Goal: Task Accomplishment & Management: Manage account settings

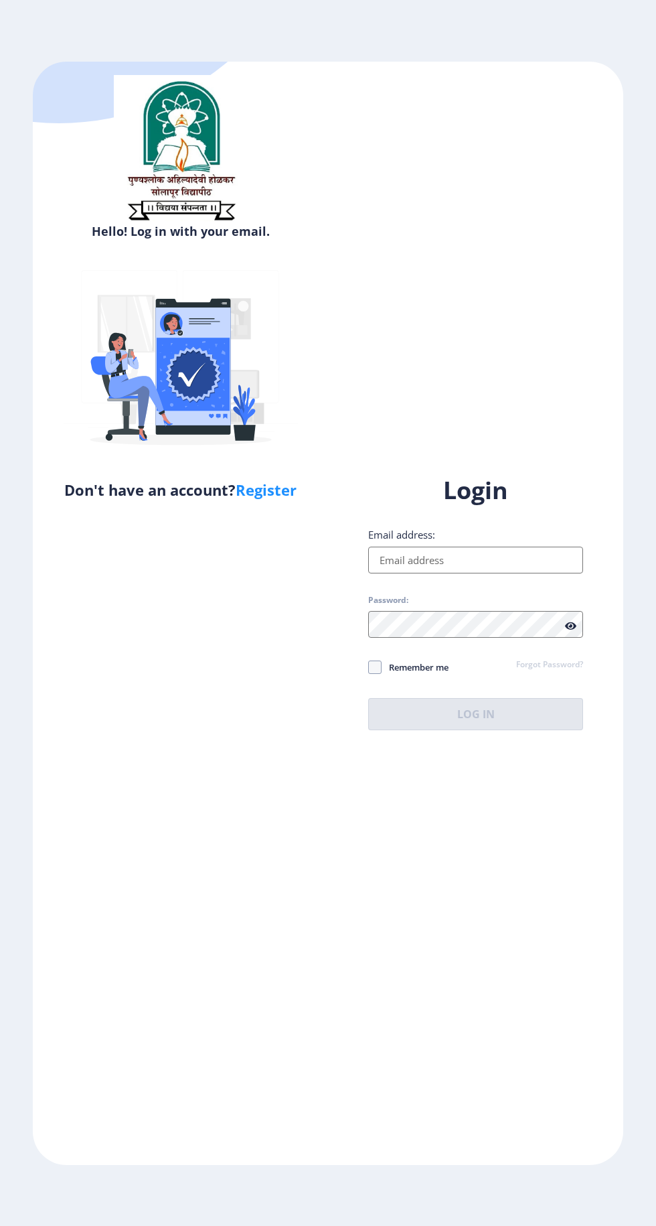
click at [417, 573] on input "Email address:" at bounding box center [475, 559] width 215 height 27
type input "[EMAIL_ADDRESS][DOMAIN_NAME]"
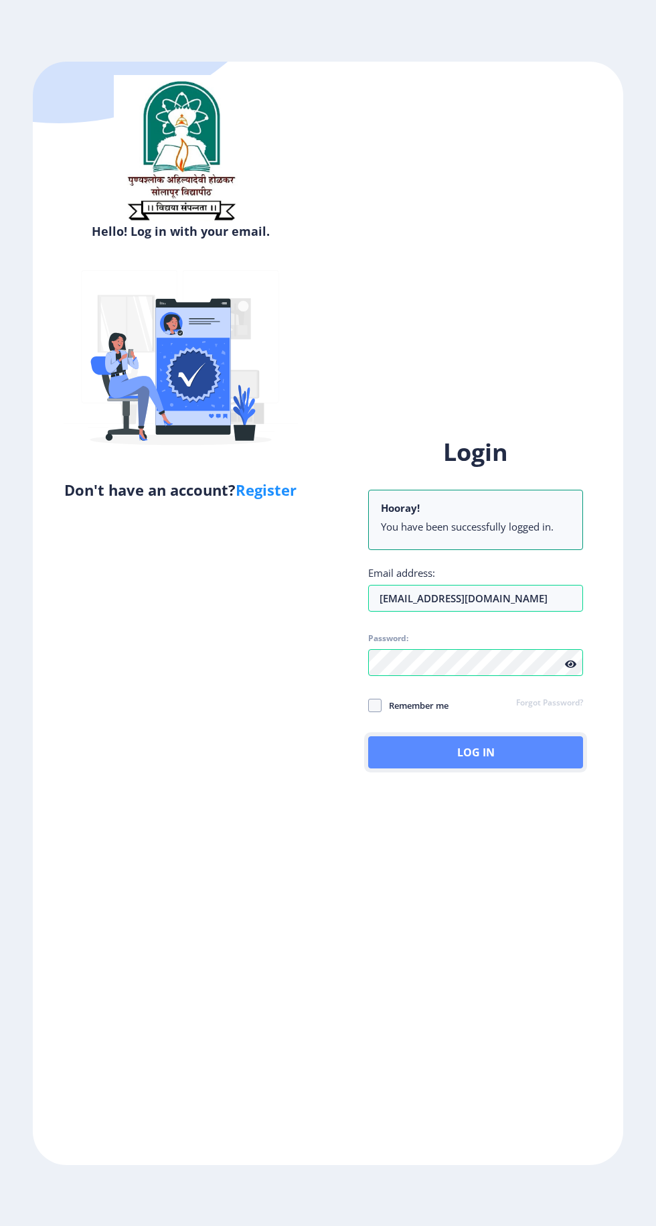
click at [508, 768] on button "Log In" at bounding box center [475, 752] width 215 height 32
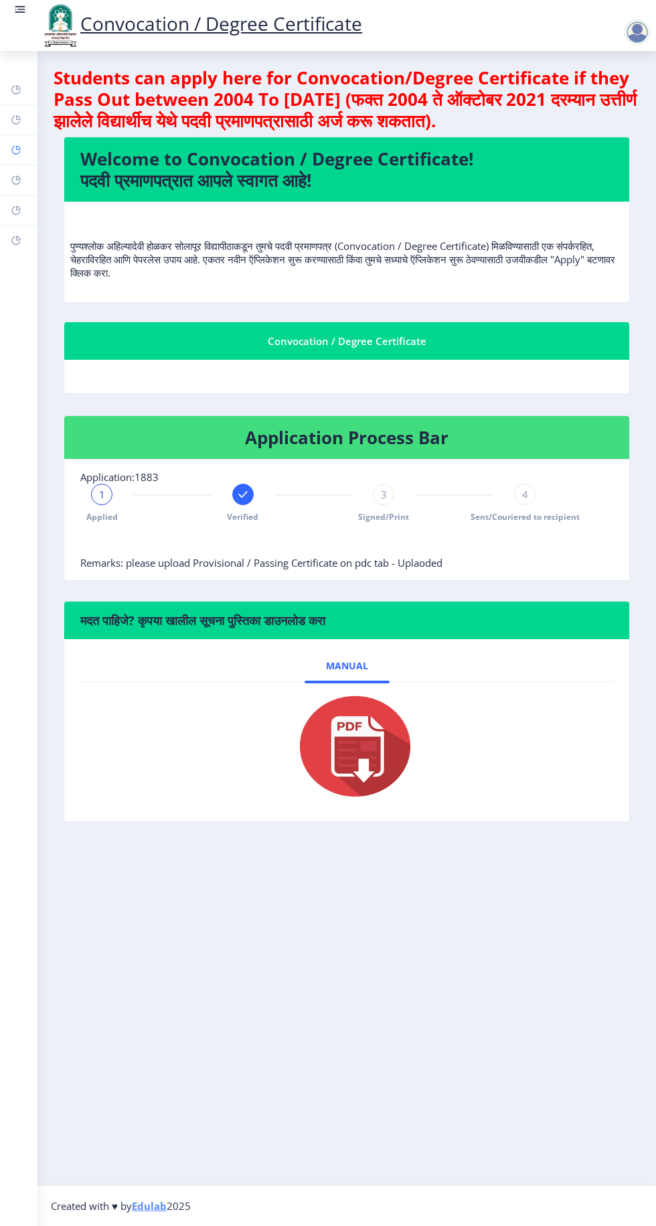
click at [16, 149] on rect at bounding box center [16, 150] width 11 height 11
select select
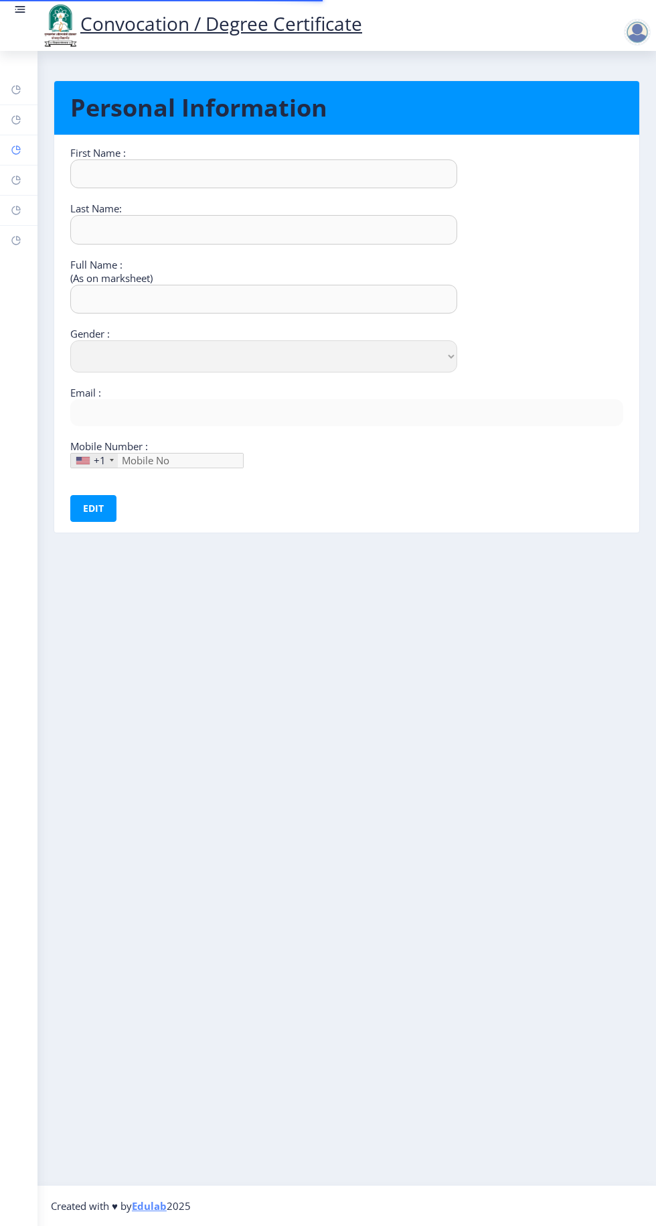
type input "Sneha"
type input "Karnur"
type input "[PERSON_NAME]"
select select "[DEMOGRAPHIC_DATA]"
type input "[EMAIL_ADDRESS][DOMAIN_NAME]"
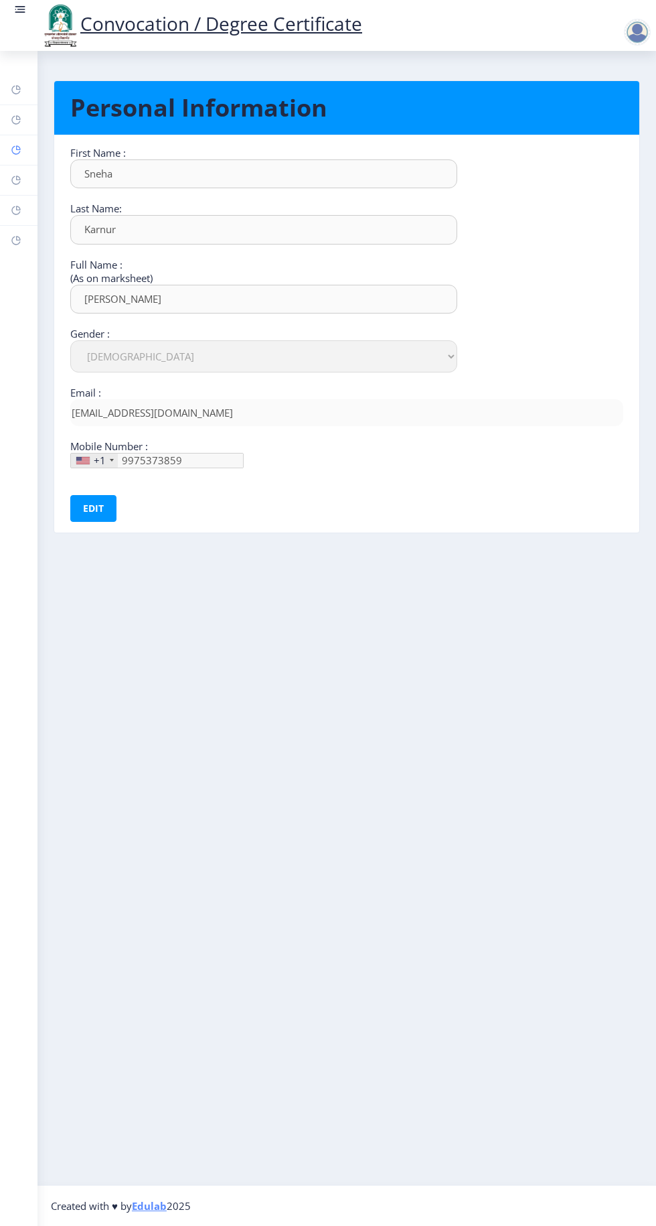
type input "[PHONE_NUMBER]"
click at [16, 179] on rect at bounding box center [16, 180] width 11 height 11
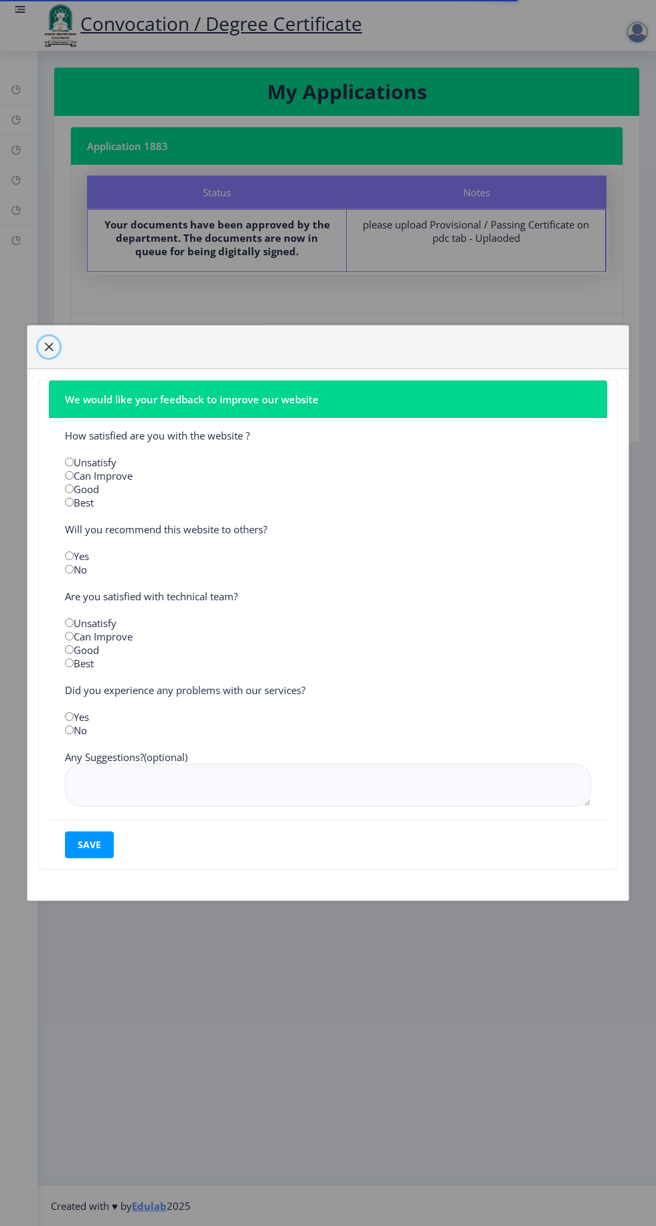
click at [48, 336] on button "button" at bounding box center [48, 346] width 21 height 21
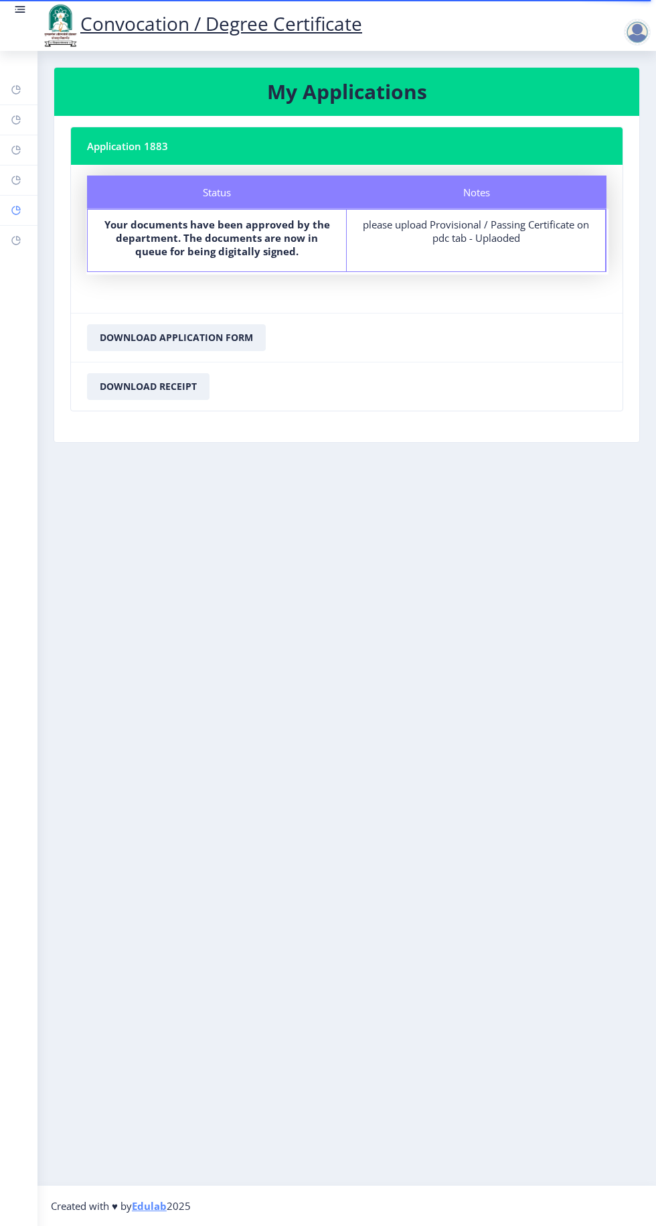
click at [16, 209] on rect at bounding box center [16, 210] width 11 height 11
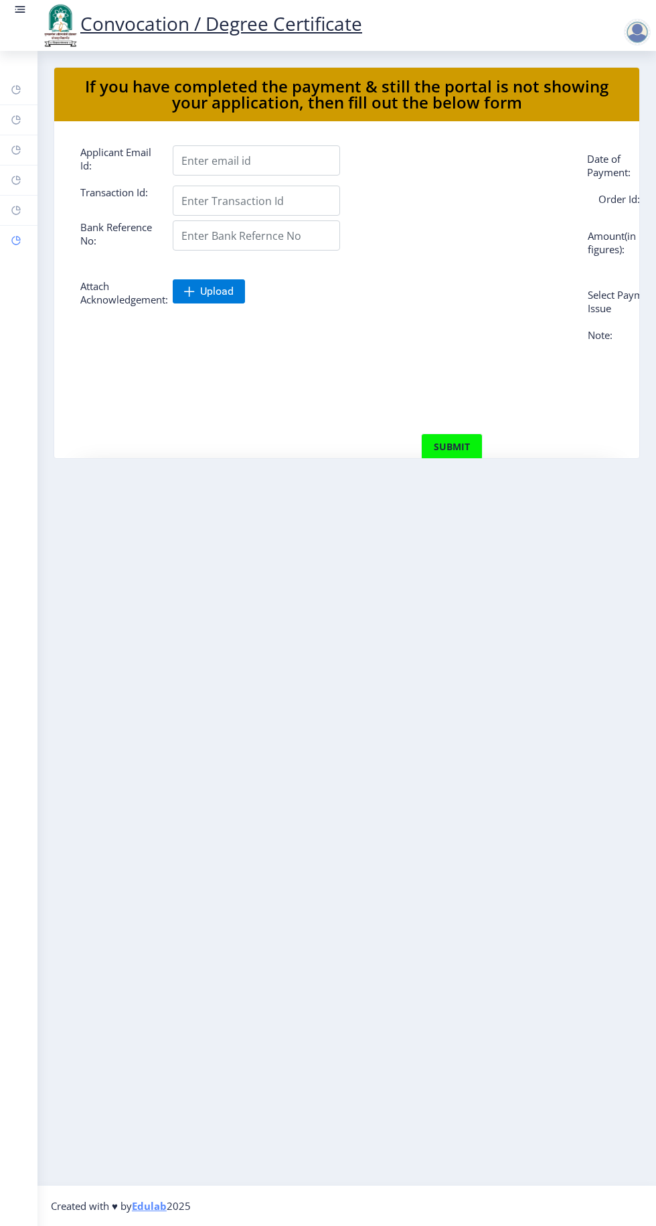
click at [16, 239] on rect at bounding box center [16, 240] width 11 height 11
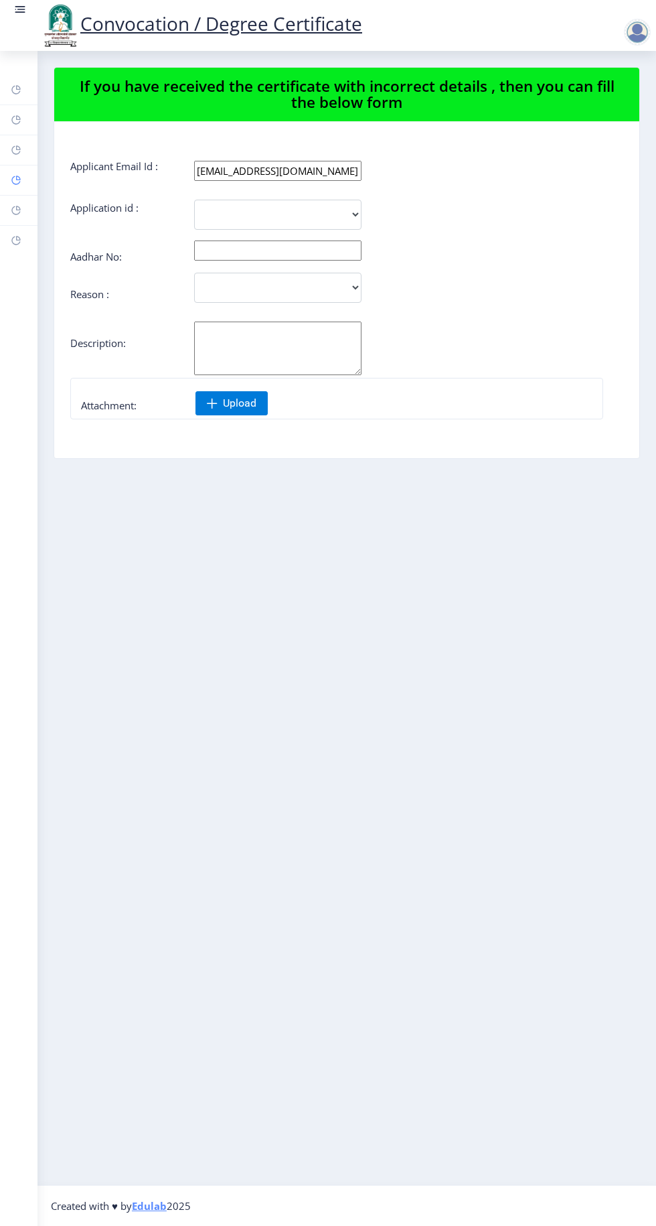
click at [15, 179] on rect at bounding box center [16, 180] width 11 height 11
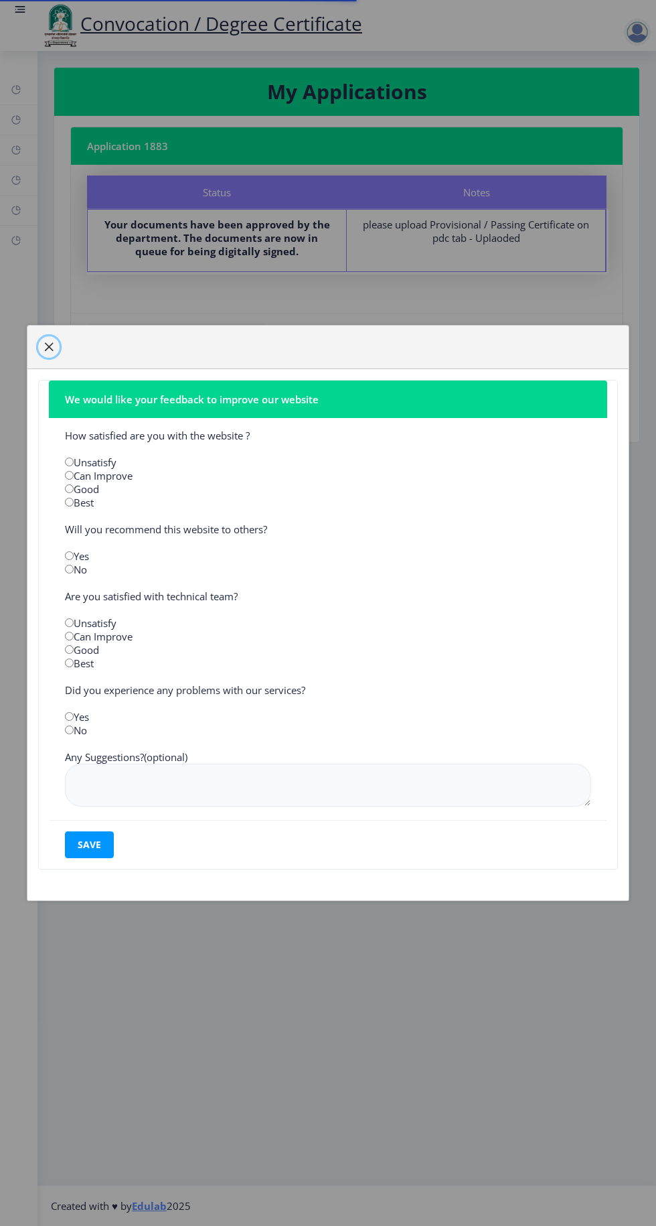
click at [42, 339] on button "button" at bounding box center [48, 346] width 21 height 21
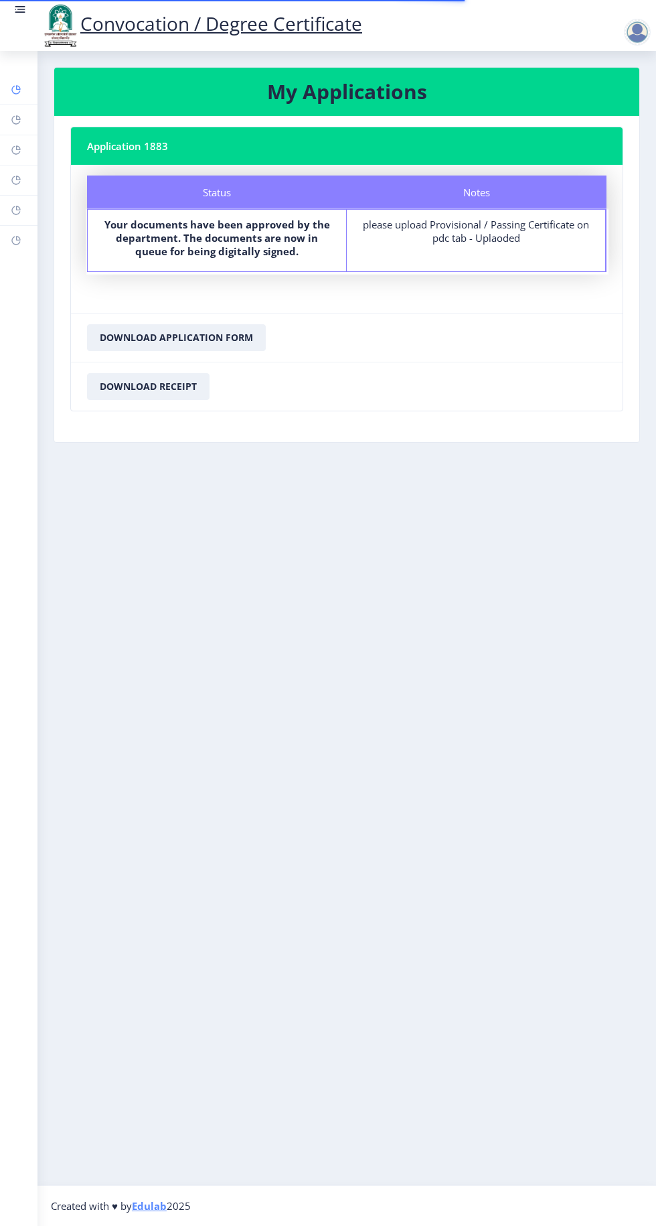
click at [11, 92] on rect at bounding box center [16, 89] width 11 height 11
